Goal: Use online tool/utility: Utilize a website feature to perform a specific function

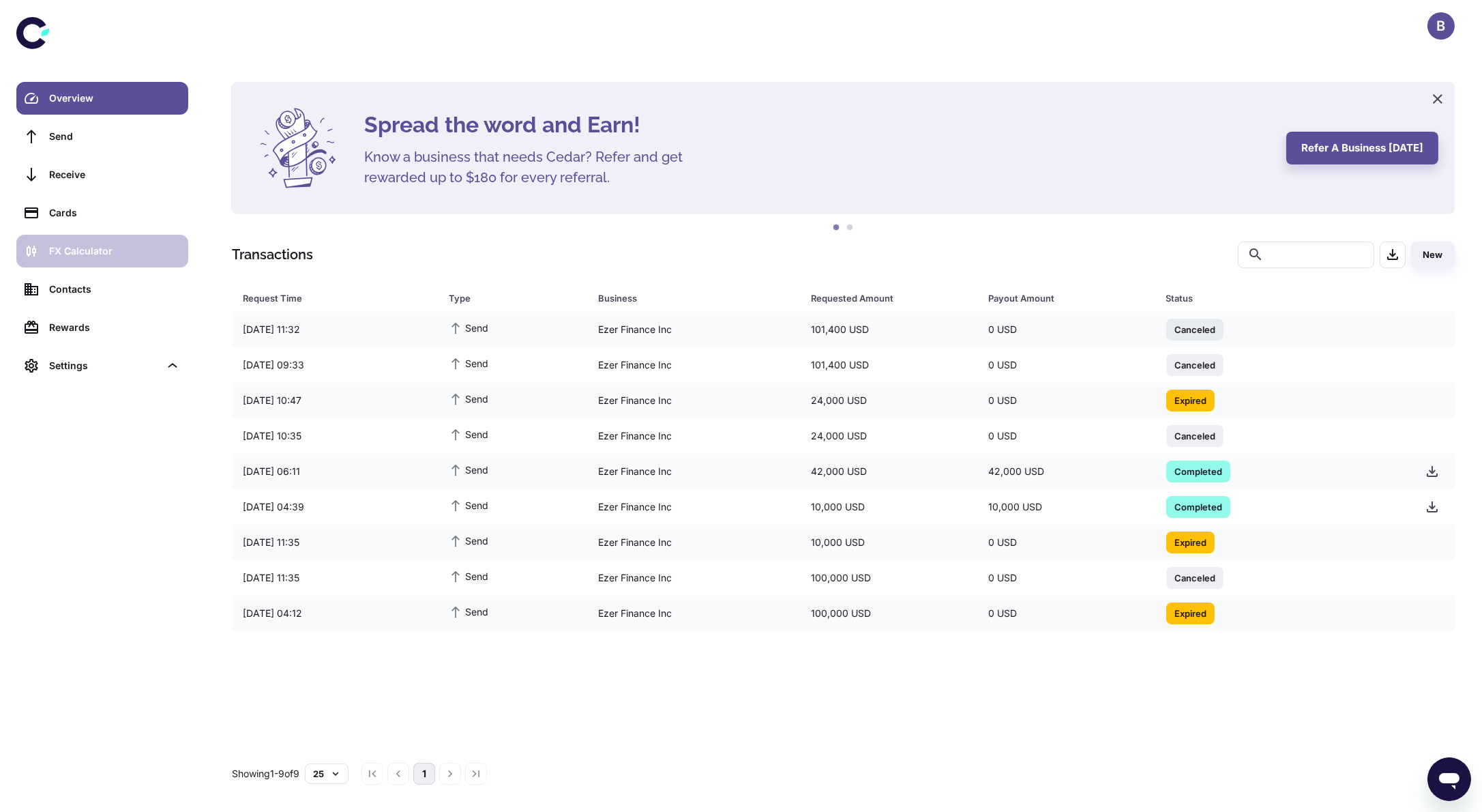
click at [94, 258] on div "FX Calculator" at bounding box center [114, 251] width 131 height 15
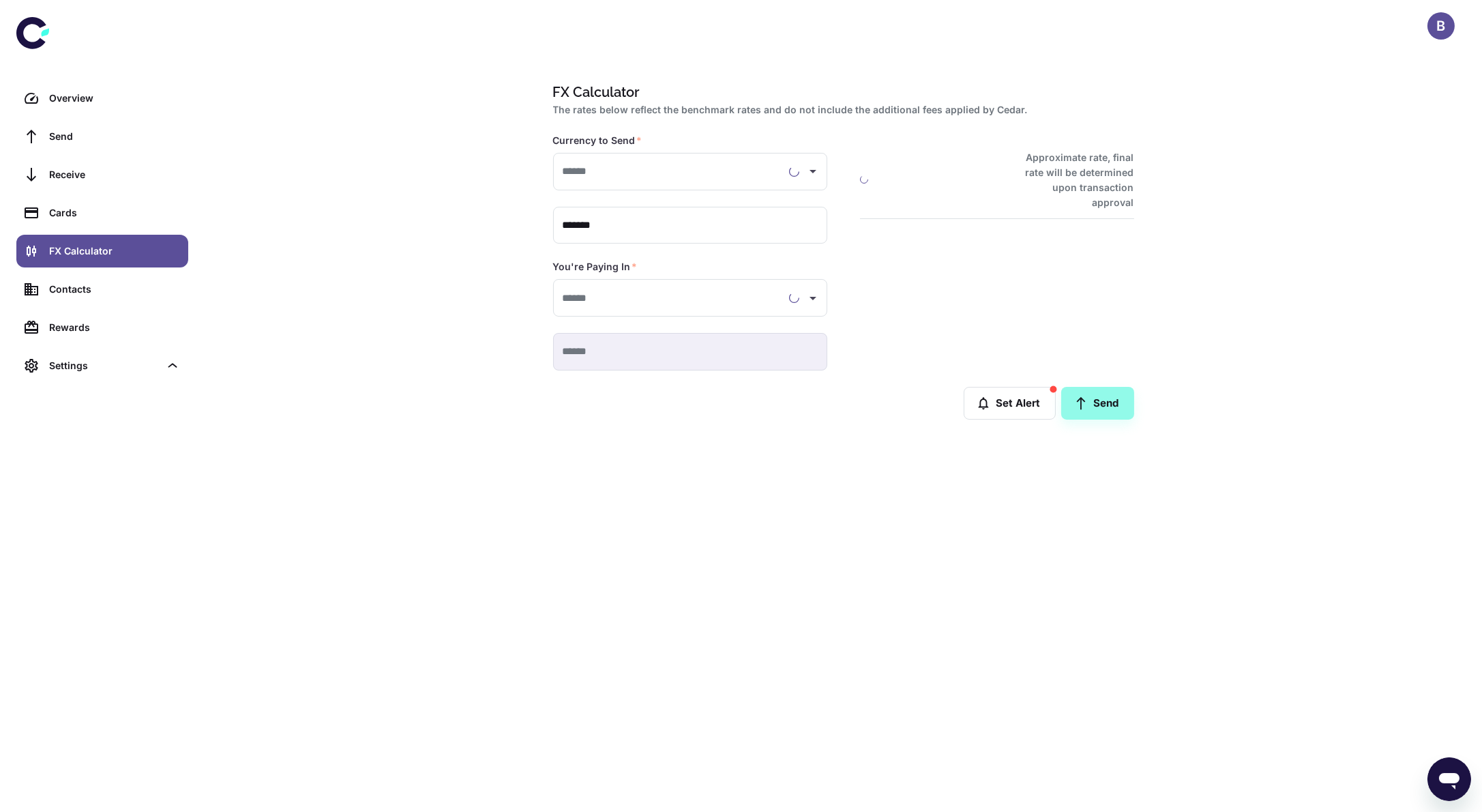
type input "**********"
